Goal: Navigation & Orientation: Find specific page/section

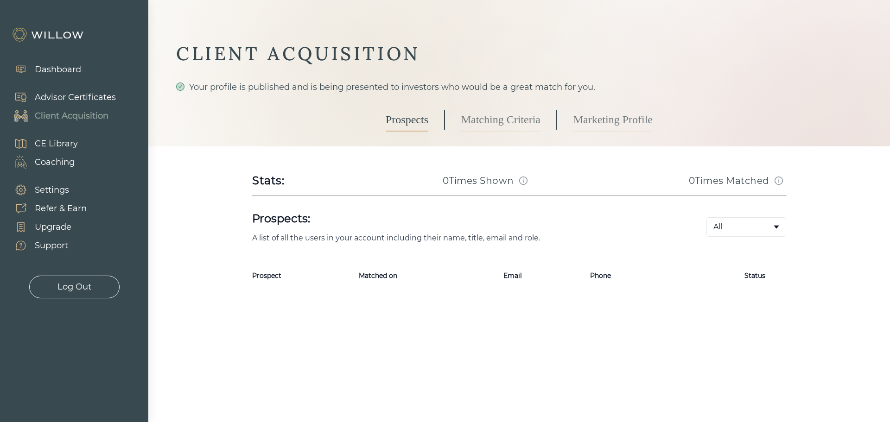
click at [45, 241] on div "Support" at bounding box center [51, 246] width 33 height 13
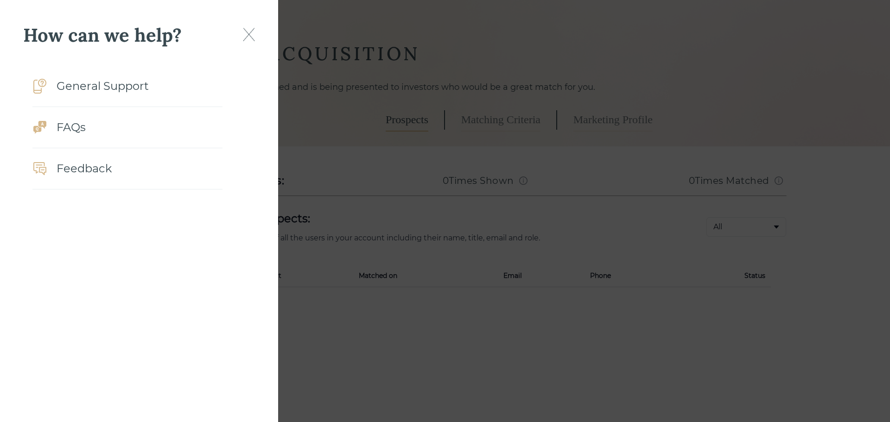
click at [250, 34] on img at bounding box center [249, 34] width 12 height 13
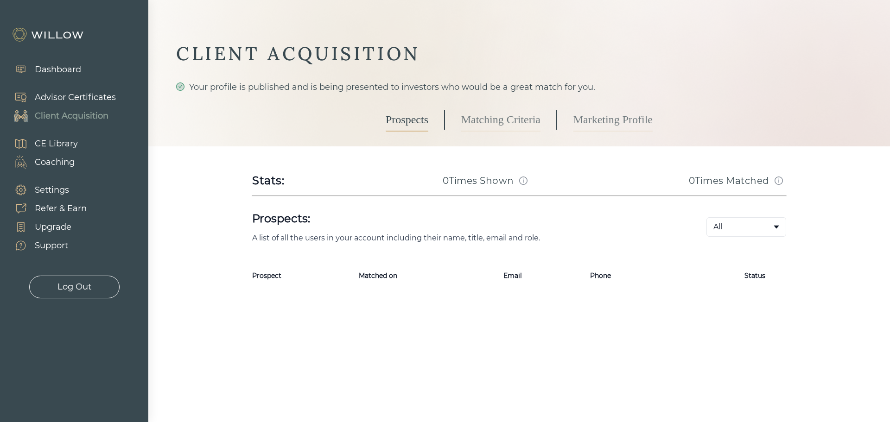
click at [55, 116] on div "Client Acquisition" at bounding box center [72, 116] width 74 height 13
click at [485, 114] on link "Matching Criteria" at bounding box center [500, 120] width 79 height 23
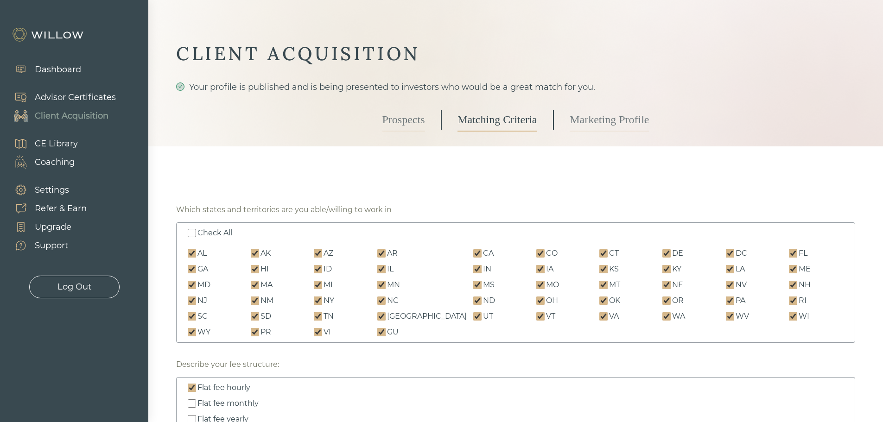
click at [598, 116] on link "Marketing Profile" at bounding box center [609, 120] width 79 height 23
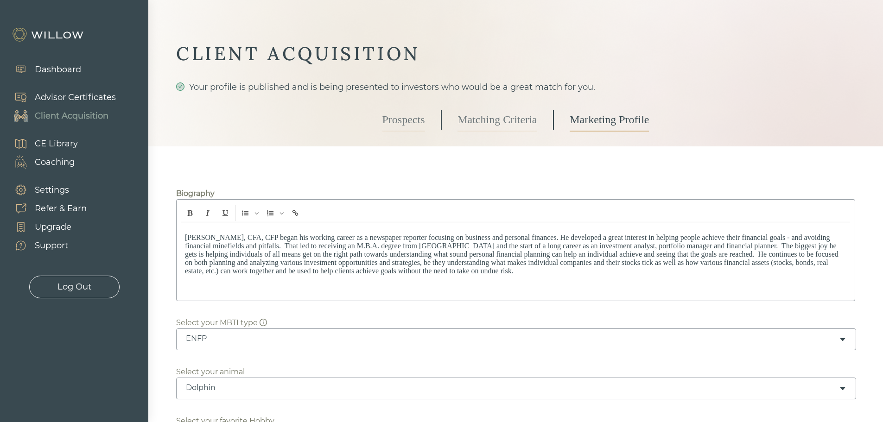
click at [90, 115] on div "Client Acquisition" at bounding box center [72, 116] width 74 height 13
